Goal: Task Accomplishment & Management: Complete application form

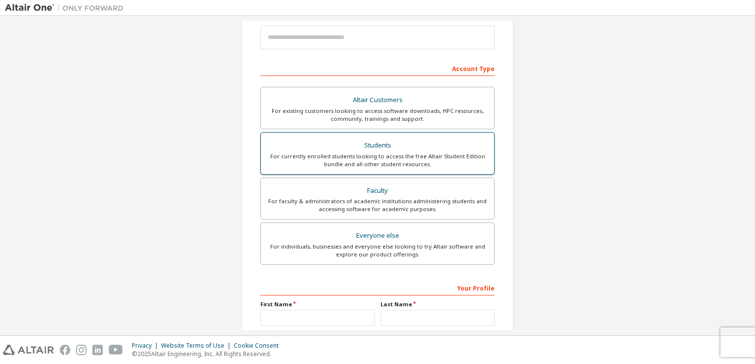
scroll to position [112, 0]
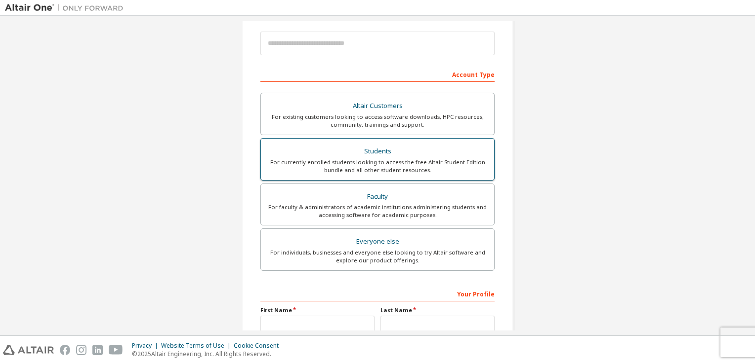
click at [372, 163] on div "For currently enrolled students looking to access the free Altair Student Editi…" at bounding box center [377, 167] width 221 height 16
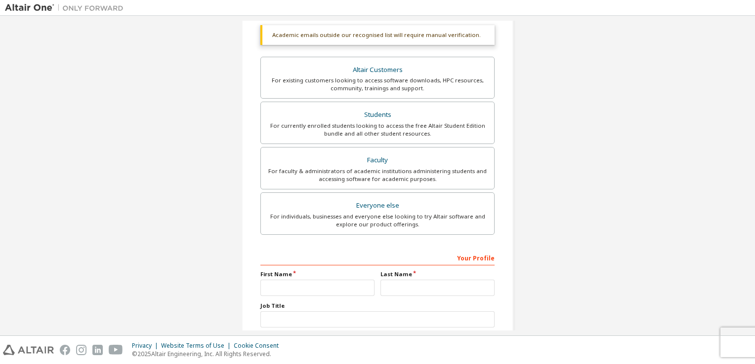
scroll to position [236, 0]
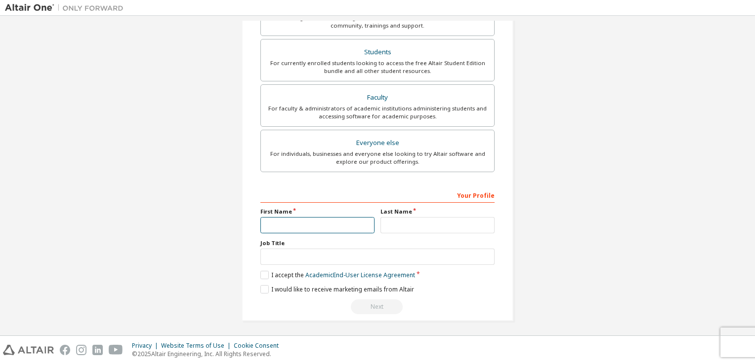
click at [290, 228] on input "text" at bounding box center [317, 225] width 114 height 16
type input "**"
click at [392, 227] on input "text" at bounding box center [437, 225] width 114 height 16
type input "*"
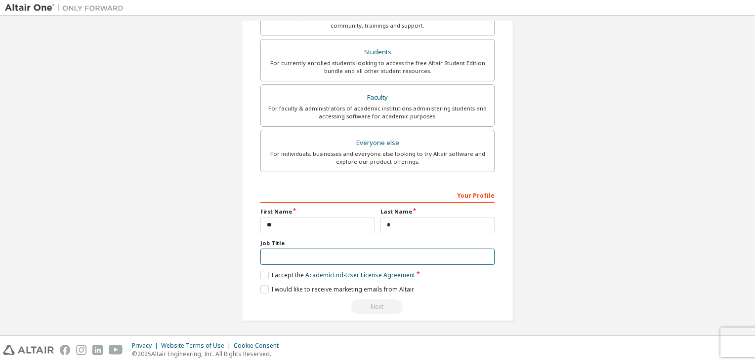
click at [282, 259] on input "text" at bounding box center [377, 257] width 234 height 16
click at [286, 255] on input "text" at bounding box center [377, 257] width 234 height 16
type input "****"
click at [260, 274] on label "I accept the Academic End-User License Agreement" at bounding box center [337, 275] width 155 height 8
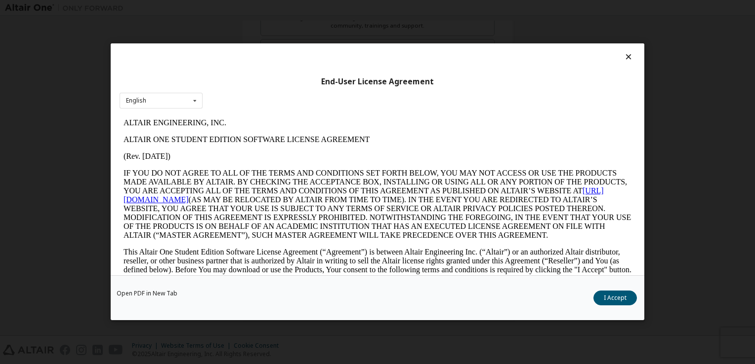
scroll to position [0, 0]
click at [196, 100] on icon at bounding box center [195, 100] width 12 height 15
click at [194, 100] on icon at bounding box center [195, 100] width 12 height 15
click at [614, 299] on button "I Accept" at bounding box center [614, 298] width 43 height 15
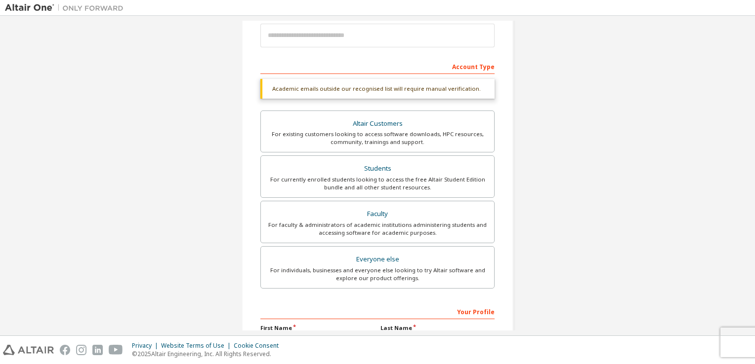
scroll to position [236, 0]
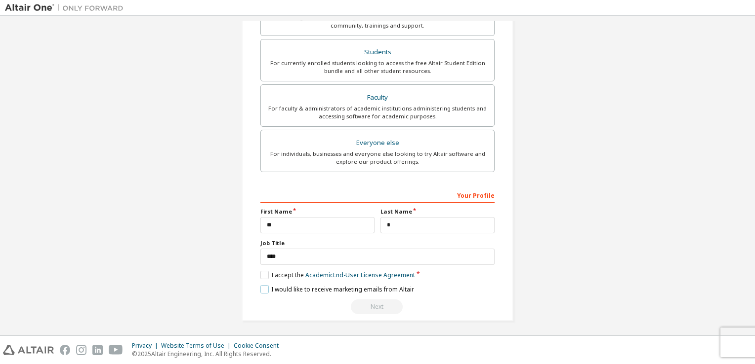
click at [265, 289] on label "I would like to receive marketing emails from Altair" at bounding box center [337, 289] width 154 height 8
click at [374, 305] on div "Next" at bounding box center [377, 307] width 234 height 15
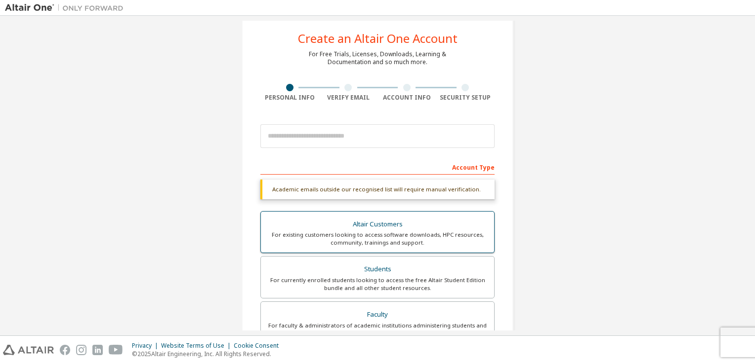
scroll to position [0, 0]
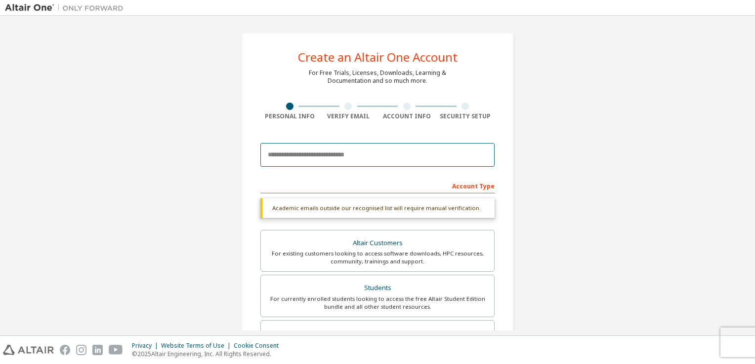
click at [371, 153] on input "email" at bounding box center [377, 155] width 234 height 24
click at [397, 161] on input "**********" at bounding box center [377, 155] width 234 height 24
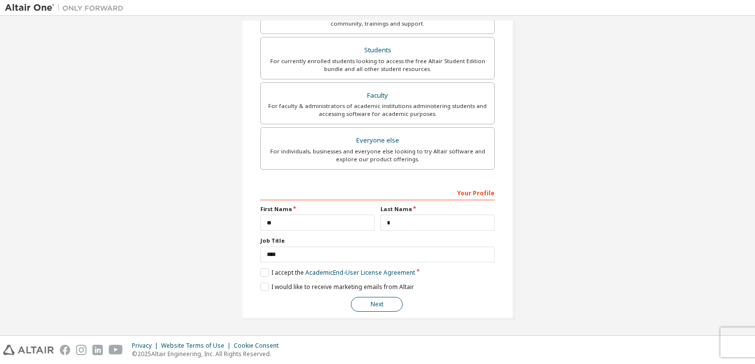
scroll to position [210, 0]
type input "**********"
click at [376, 308] on button "Next" at bounding box center [377, 307] width 52 height 15
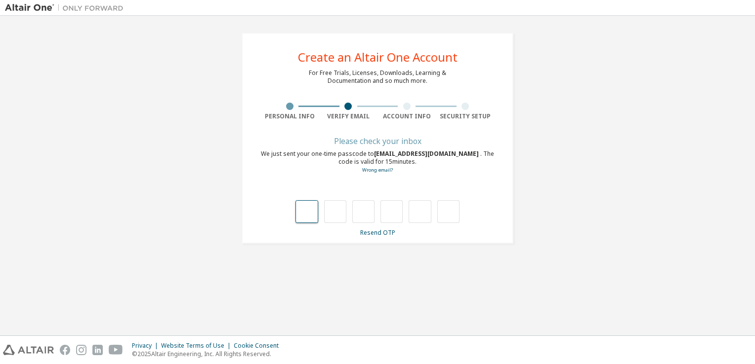
click at [305, 218] on input "text" at bounding box center [306, 212] width 22 height 23
type input "*"
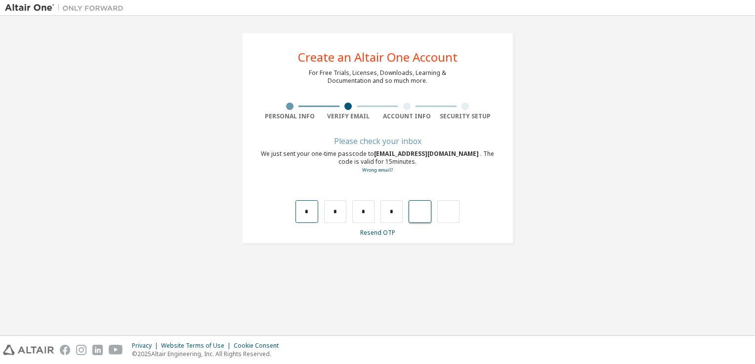
type input "*"
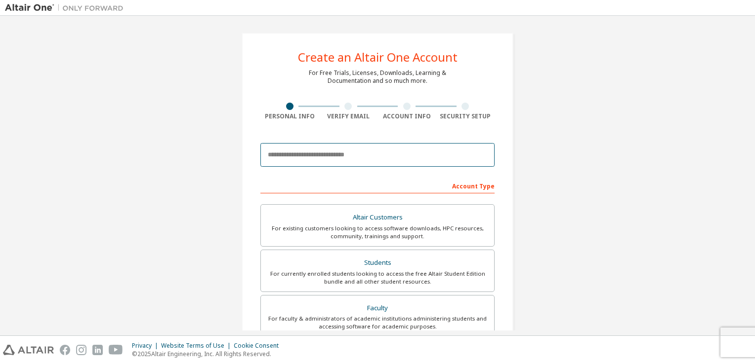
click at [308, 149] on input "email" at bounding box center [377, 155] width 234 height 24
type input "**********"
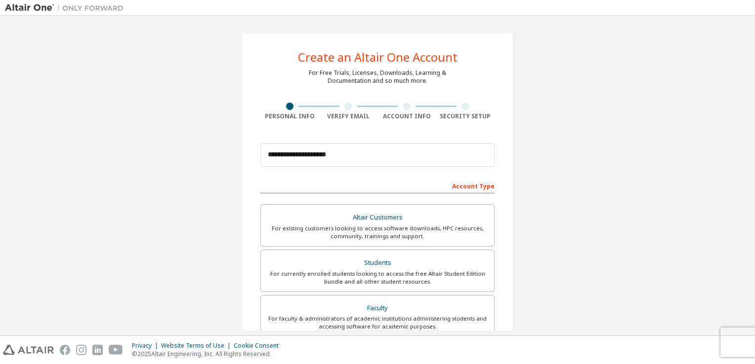
type input "**"
type input "****"
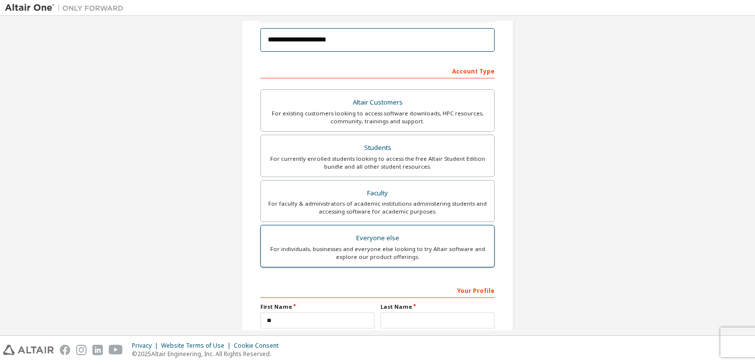
scroll to position [148, 0]
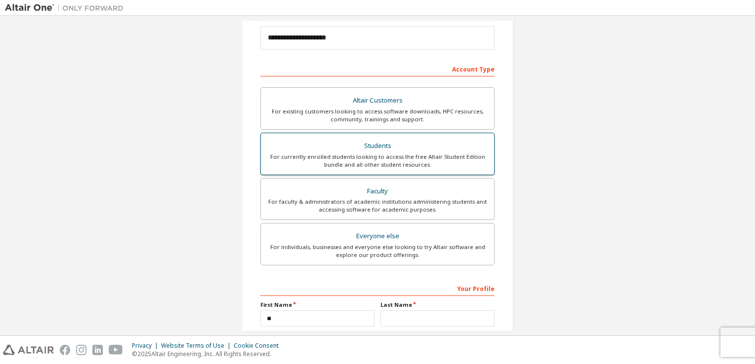
click at [366, 158] on div "For currently enrolled students looking to access the free Altair Student Editi…" at bounding box center [377, 161] width 221 height 16
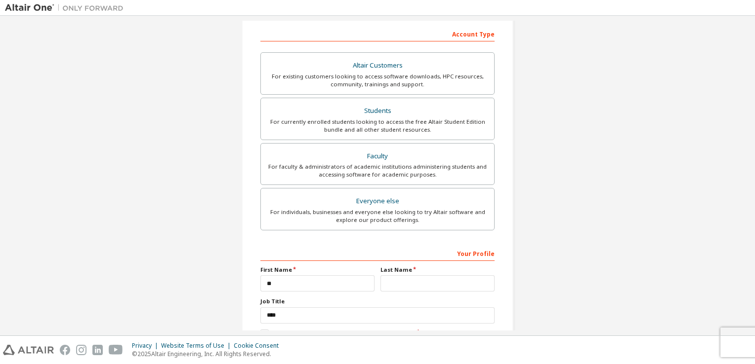
scroll to position [241, 0]
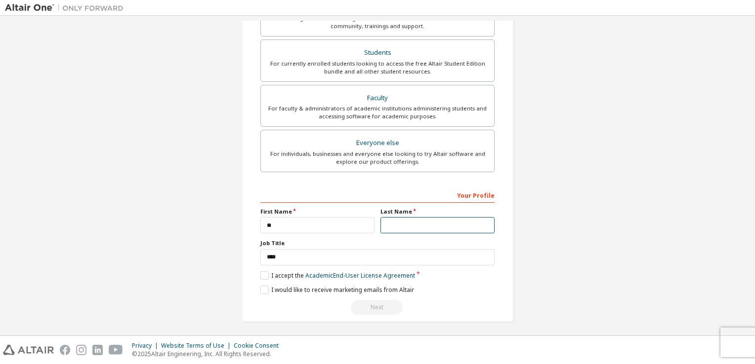
click at [406, 226] on input "text" at bounding box center [437, 225] width 114 height 16
type input "*"
click at [264, 274] on label "I accept the Academic End-User License Agreement" at bounding box center [337, 276] width 155 height 8
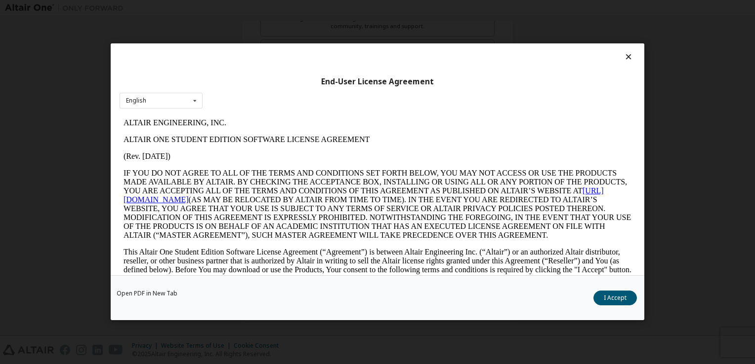
scroll to position [0, 0]
click at [613, 297] on button "I Accept" at bounding box center [614, 298] width 43 height 15
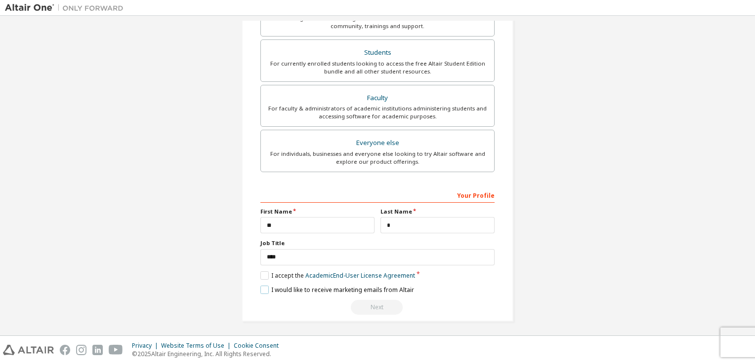
click at [263, 290] on label "I would like to receive marketing emails from Altair" at bounding box center [337, 290] width 154 height 8
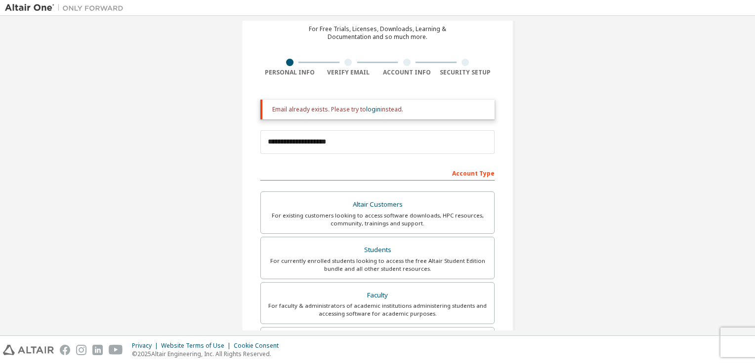
scroll to position [241, 0]
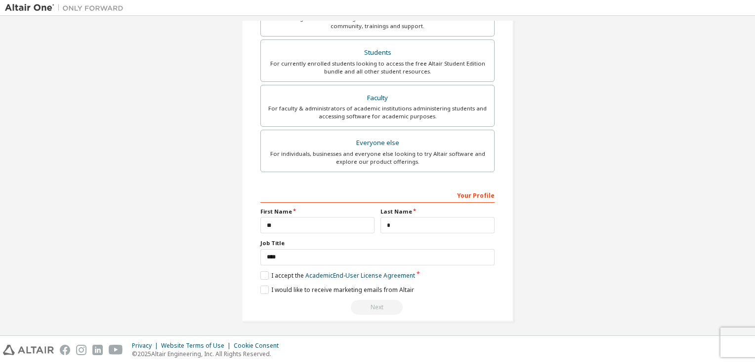
click at [376, 304] on div "Next" at bounding box center [377, 307] width 234 height 15
click at [335, 291] on label "I would like to receive marketing emails from Altair" at bounding box center [337, 290] width 154 height 8
click at [261, 288] on label "I would like to receive marketing emails from Altair" at bounding box center [337, 290] width 154 height 8
click at [379, 307] on div "Next" at bounding box center [377, 307] width 234 height 15
click at [372, 305] on div "Next" at bounding box center [377, 307] width 234 height 15
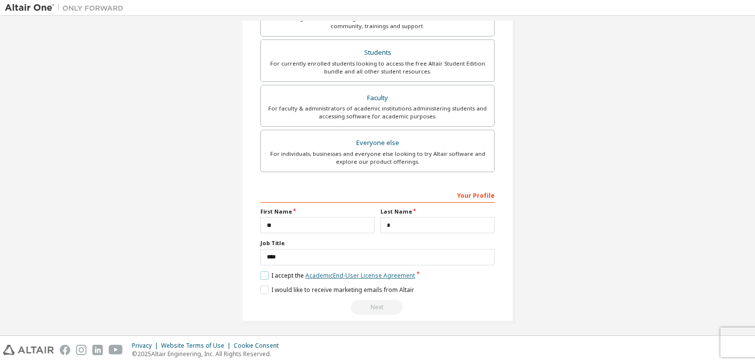
click at [351, 277] on link "Academic End-User License Agreement" at bounding box center [360, 276] width 110 height 8
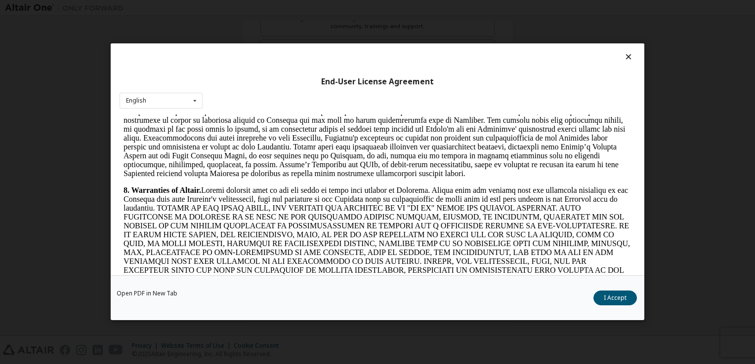
scroll to position [1136, 0]
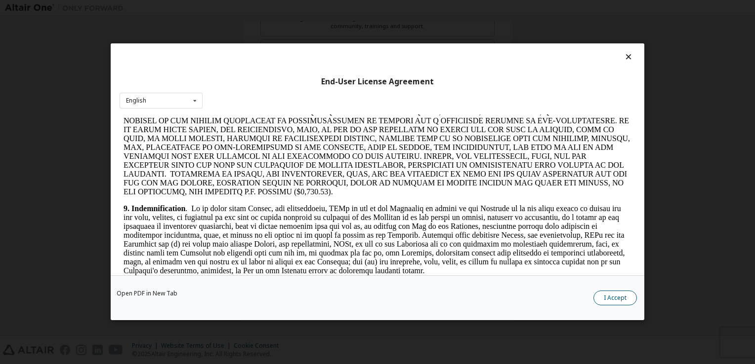
click at [621, 303] on button "I Accept" at bounding box center [614, 298] width 43 height 15
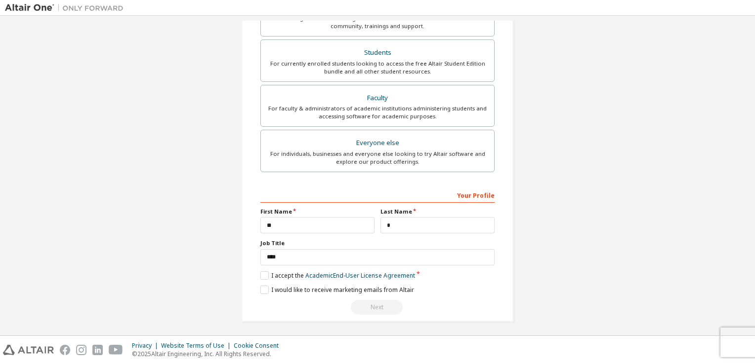
click at [379, 309] on div "Next" at bounding box center [377, 307] width 234 height 15
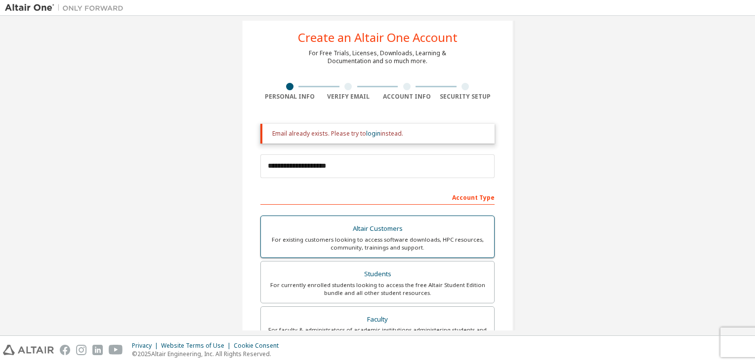
scroll to position [0, 0]
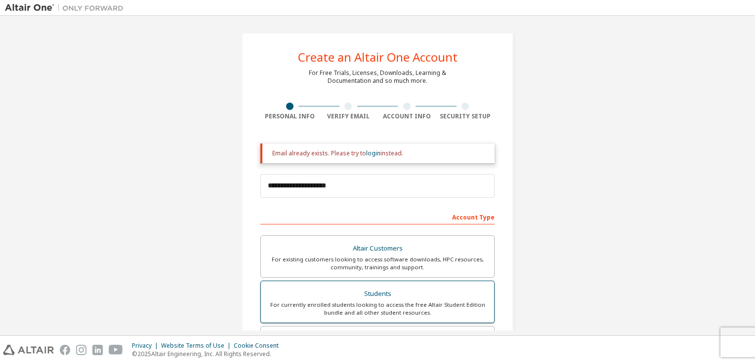
click at [396, 299] on div "Students" at bounding box center [377, 294] width 221 height 14
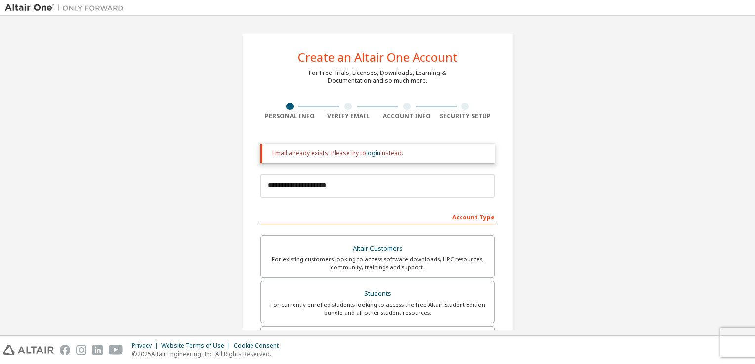
click at [326, 156] on div "Email already exists. Please try to login instead." at bounding box center [379, 154] width 214 height 8
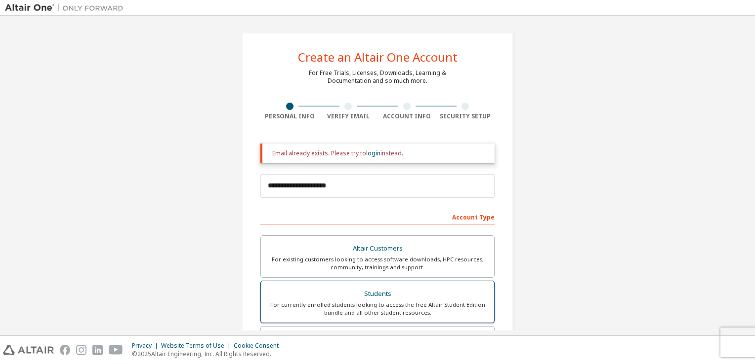
scroll to position [241, 0]
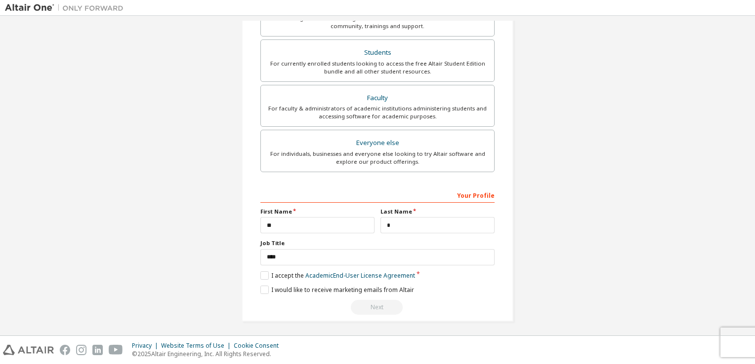
click at [377, 307] on div "Next" at bounding box center [377, 307] width 234 height 15
click at [376, 306] on div "Next" at bounding box center [377, 307] width 234 height 15
click at [376, 305] on div "Next" at bounding box center [377, 307] width 234 height 15
click at [375, 305] on div "Next" at bounding box center [377, 307] width 234 height 15
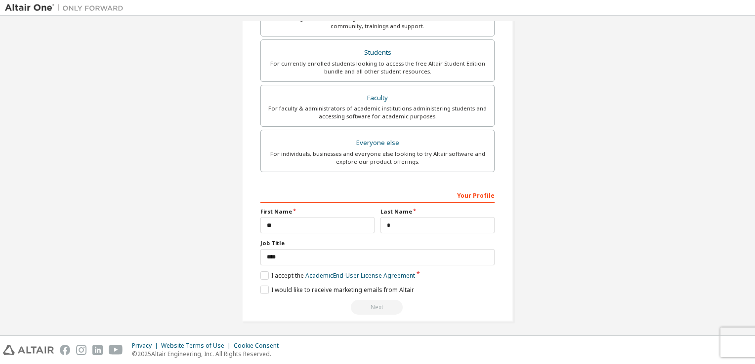
drag, startPoint x: 375, startPoint y: 305, endPoint x: 434, endPoint y: 301, distance: 58.4
click at [433, 301] on div "Next" at bounding box center [377, 307] width 234 height 15
click at [372, 312] on div "Next" at bounding box center [377, 307] width 234 height 15
click at [371, 311] on div "Next" at bounding box center [377, 307] width 234 height 15
click at [436, 311] on div "Next" at bounding box center [377, 307] width 234 height 15
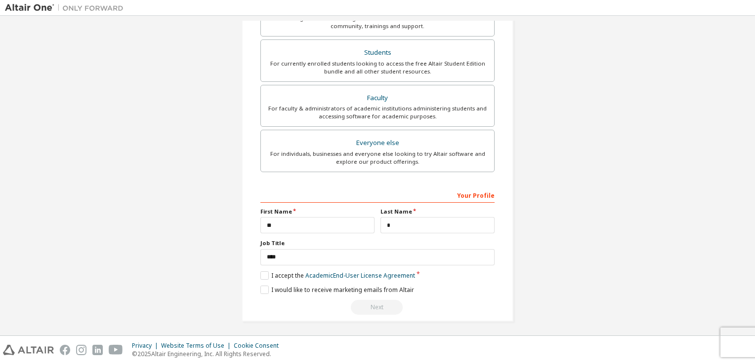
click at [380, 307] on div "Next" at bounding box center [377, 307] width 234 height 15
click at [380, 306] on div "Next" at bounding box center [377, 307] width 234 height 15
drag, startPoint x: 380, startPoint y: 306, endPoint x: 429, endPoint y: 314, distance: 49.5
click at [429, 314] on div "**********" at bounding box center [377, 56] width 272 height 531
click at [369, 309] on div "Next" at bounding box center [377, 307] width 234 height 15
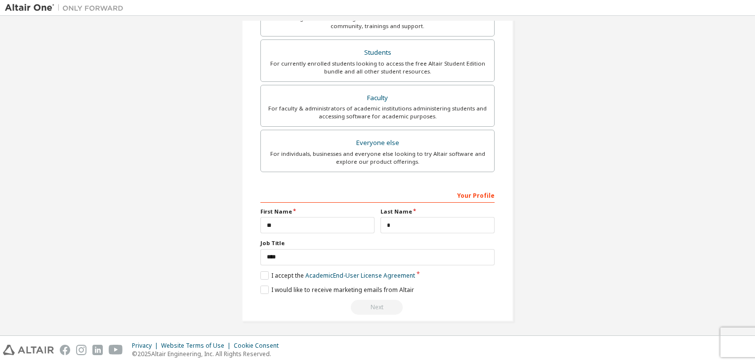
click at [369, 309] on div "Next" at bounding box center [377, 307] width 234 height 15
click at [376, 318] on div "**********" at bounding box center [377, 56] width 272 height 531
click at [377, 310] on div "Next" at bounding box center [377, 307] width 234 height 15
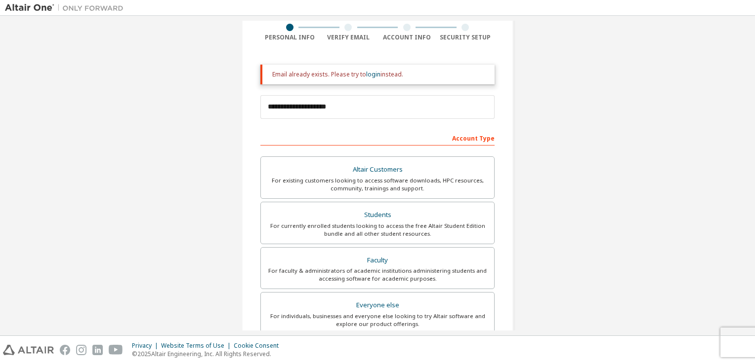
scroll to position [0, 0]
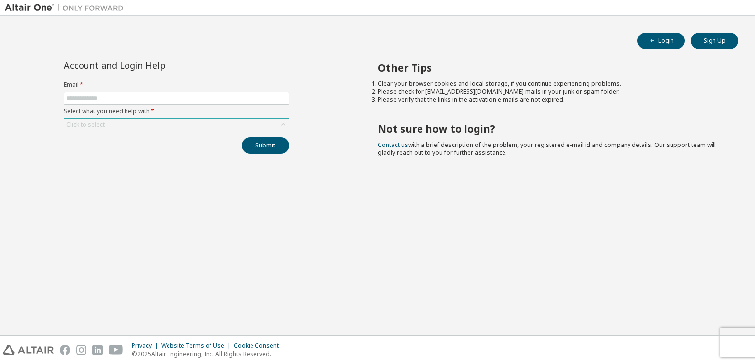
click at [199, 127] on div "Click to select" at bounding box center [176, 125] width 224 height 12
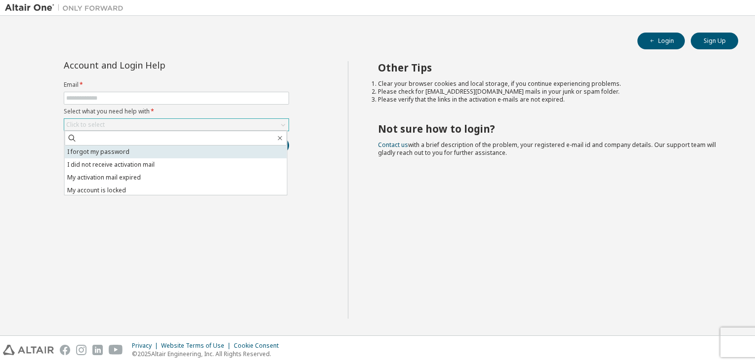
click at [111, 152] on li "I forgot my password" at bounding box center [176, 152] width 222 height 13
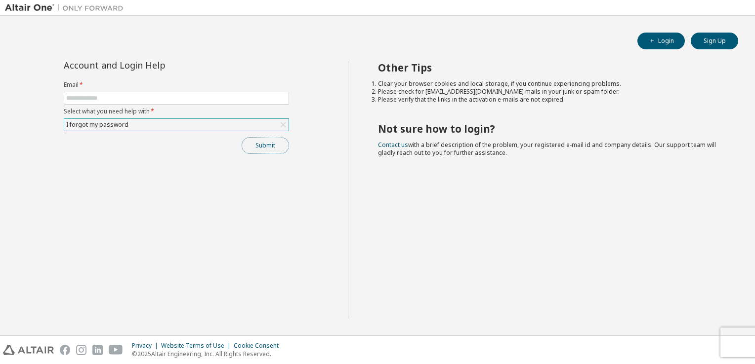
click at [261, 146] on button "Submit" at bounding box center [264, 145] width 47 height 17
type input "*"
type input "**********"
click at [265, 149] on button "Submit" at bounding box center [264, 145] width 47 height 17
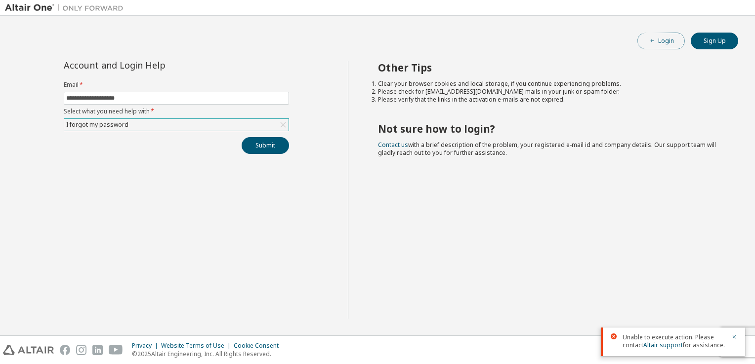
click at [654, 40] on icon "button" at bounding box center [652, 41] width 6 height 6
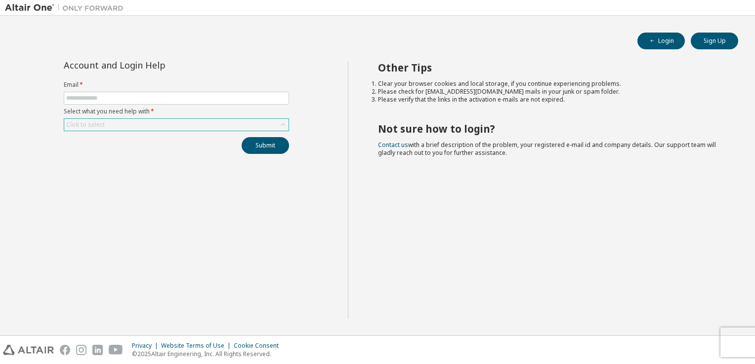
click at [278, 123] on icon at bounding box center [283, 125] width 10 height 10
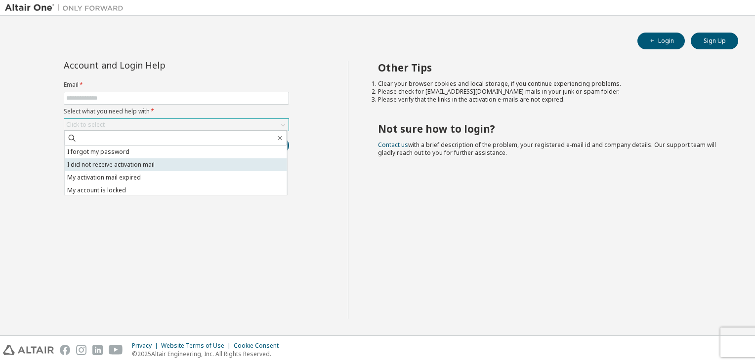
click at [142, 166] on li "I did not receive activation mail" at bounding box center [176, 165] width 222 height 13
